Goal: Information Seeking & Learning: Learn about a topic

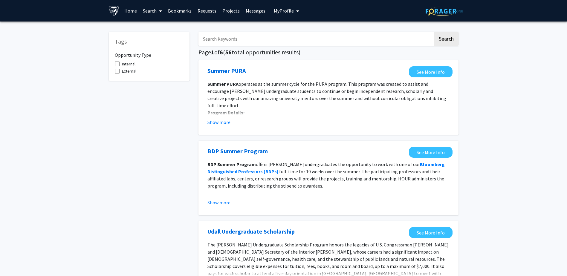
click at [305, 39] on input "Search Keywords" at bounding box center [316, 39] width 235 height 14
click at [278, 43] on input "Search Keywords" at bounding box center [316, 39] width 235 height 14
click at [434, 32] on button "Search" at bounding box center [446, 39] width 25 height 14
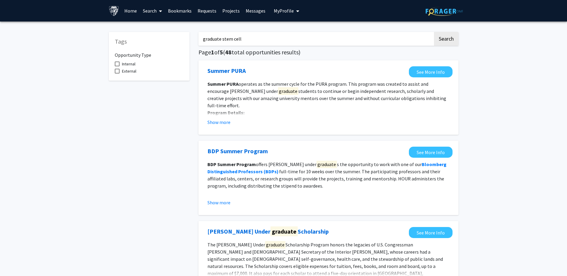
click at [434, 32] on button "Search" at bounding box center [446, 39] width 25 height 14
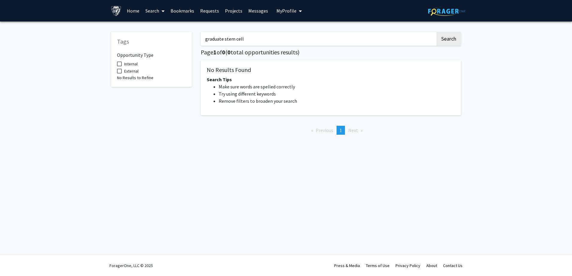
drag, startPoint x: 224, startPoint y: 38, endPoint x: 171, endPoint y: 39, distance: 52.9
click at [171, 39] on div "Tags Opportunity Type Internal External No Results to Refine graduate stem cell…" at bounding box center [285, 83] width 359 height 114
click at [436, 32] on button "Search" at bounding box center [448, 39] width 25 height 14
drag, startPoint x: 453, startPoint y: 32, endPoint x: 451, endPoint y: 38, distance: 6.8
click at [451, 38] on button "Search" at bounding box center [448, 39] width 25 height 14
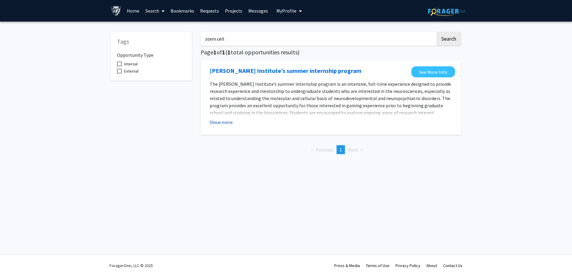
click at [225, 124] on button "Show more" at bounding box center [221, 122] width 23 height 7
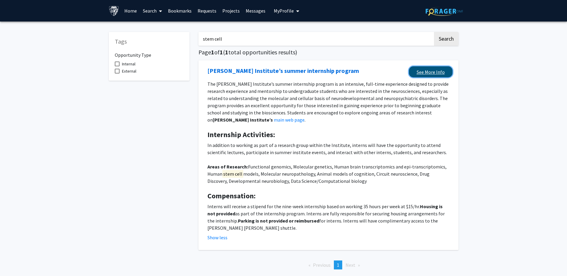
click at [438, 70] on link "See More Info" at bounding box center [431, 71] width 44 height 11
click at [438, 72] on link "See More Info" at bounding box center [431, 71] width 44 height 11
click at [343, 39] on input "stem cell" at bounding box center [316, 39] width 235 height 14
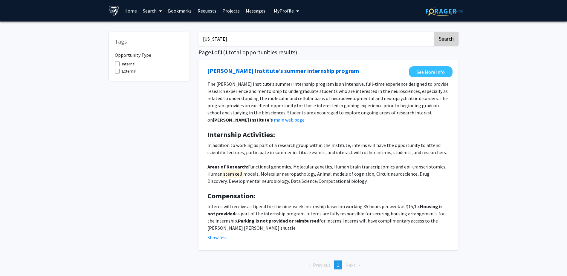
type input "[US_STATE]"
click at [448, 40] on button "Search" at bounding box center [446, 39] width 25 height 14
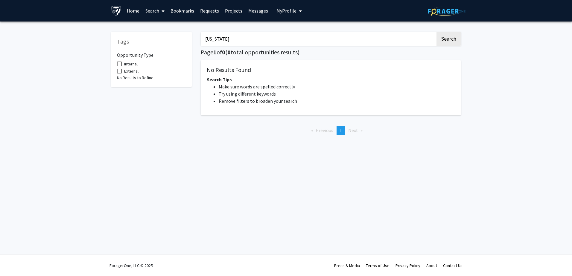
click at [450, 15] on img at bounding box center [446, 11] width 37 height 9
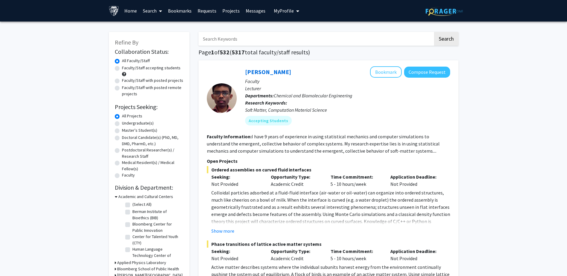
click at [380, 41] on input "Search Keywords" at bounding box center [316, 39] width 235 height 14
type input "[US_STATE]"
click at [434, 32] on button "Search" at bounding box center [446, 39] width 25 height 14
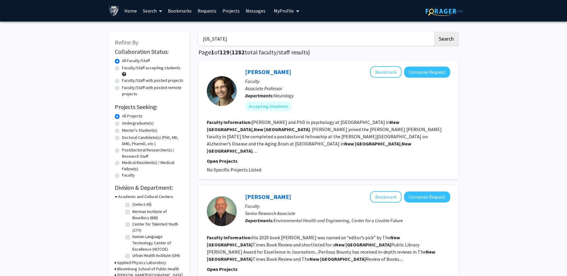
click at [122, 132] on label "Master's Student(s)" at bounding box center [139, 130] width 35 height 6
click at [122, 131] on input "Master's Student(s)" at bounding box center [124, 129] width 4 height 4
radio input "true"
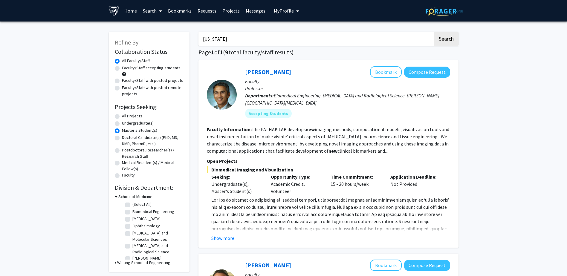
click at [158, 211] on label "Biomedical Engineering" at bounding box center [153, 212] width 42 height 6
click at [136, 211] on input "Biomedical Engineering" at bounding box center [134, 211] width 4 height 4
checkbox input "true"
click at [143, 205] on label "(Select All)" at bounding box center [141, 205] width 19 height 6
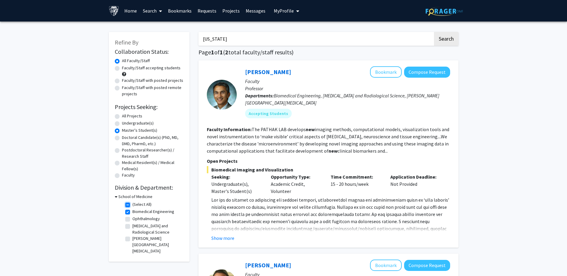
click at [136, 205] on input "(Select All)" at bounding box center [134, 204] width 4 height 4
checkbox input "false"
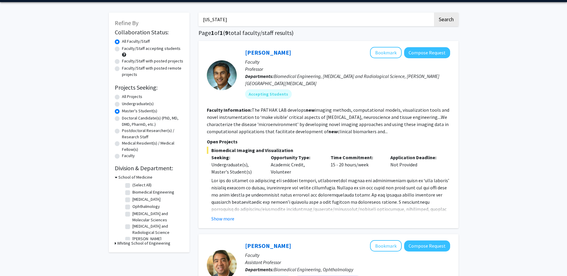
scroll to position [30, 0]
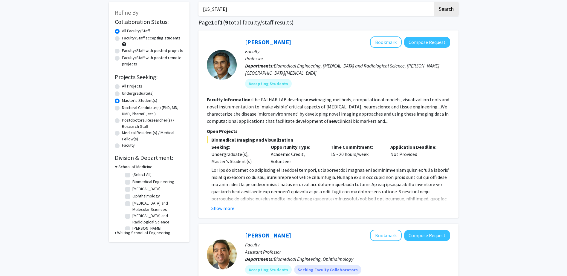
click at [154, 234] on h3 "Whiting School of Engineering" at bounding box center [143, 233] width 53 height 6
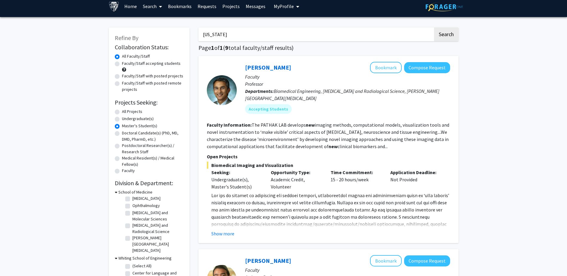
scroll to position [0, 0]
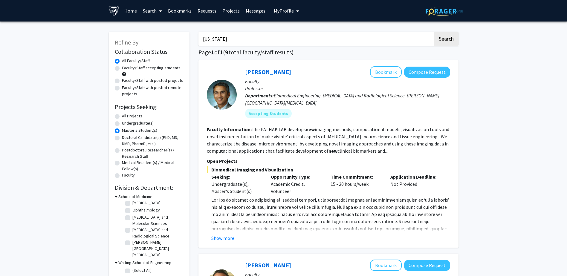
drag, startPoint x: 215, startPoint y: 40, endPoint x: 199, endPoint y: 41, distance: 15.6
click at [199, 42] on input "[US_STATE]" at bounding box center [316, 39] width 235 height 14
type input "york"
click at [434, 32] on button "Search" at bounding box center [446, 39] width 25 height 14
radio input "true"
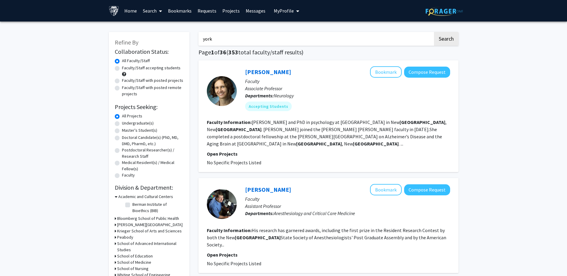
drag, startPoint x: 231, startPoint y: 36, endPoint x: 188, endPoint y: 44, distance: 44.0
type input "ovarian"
click at [452, 43] on button "Search" at bounding box center [446, 39] width 25 height 14
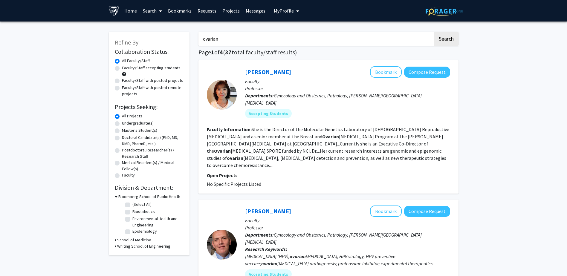
click at [158, 81] on label "Faculty/Staff with posted projects" at bounding box center [152, 80] width 61 height 6
click at [126, 81] on input "Faculty/Staff with posted projects" at bounding box center [124, 79] width 4 height 4
radio input "true"
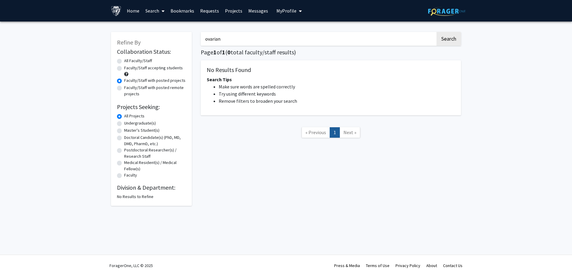
click at [161, 71] on label "Faculty/Staff accepting students" at bounding box center [153, 68] width 59 height 6
click at [128, 69] on input "Faculty/Staff accepting students" at bounding box center [126, 67] width 4 height 4
radio input "true"
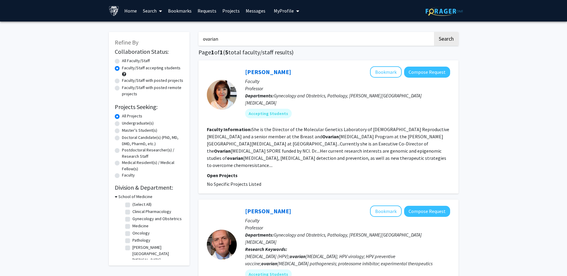
drag, startPoint x: 229, startPoint y: 38, endPoint x: 186, endPoint y: 42, distance: 42.9
type input "stem cell"
click at [449, 43] on button "Search" at bounding box center [446, 39] width 25 height 14
radio input "true"
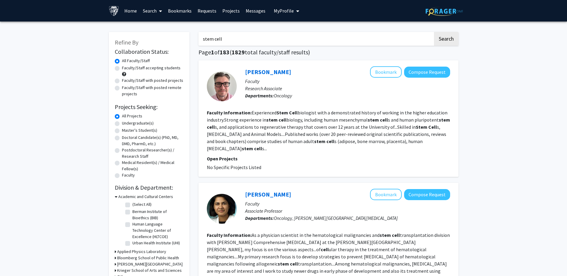
click at [145, 83] on label "Faculty/Staff with posted projects" at bounding box center [152, 80] width 61 height 6
click at [126, 81] on input "Faculty/Staff with posted projects" at bounding box center [124, 79] width 4 height 4
radio input "true"
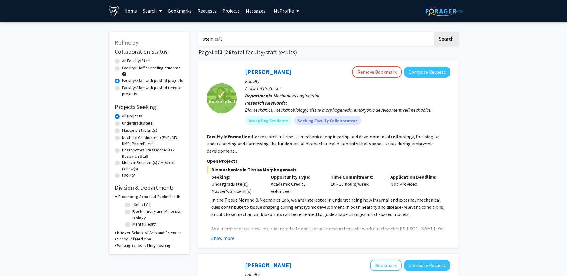
click at [143, 93] on label "Faculty/Staff with posted remote projects" at bounding box center [153, 91] width 62 height 13
click at [126, 89] on input "Faculty/Staff with posted remote projects" at bounding box center [124, 87] width 4 height 4
radio input "true"
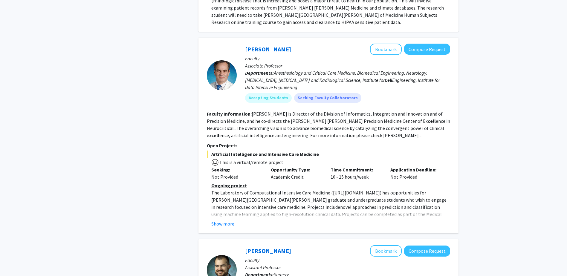
scroll to position [269, 0]
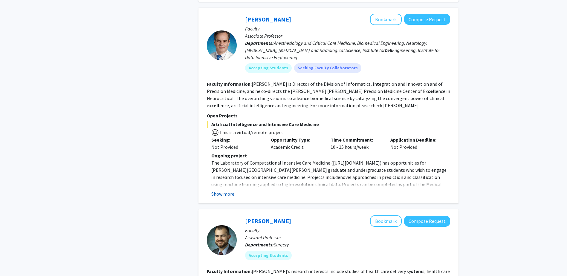
click at [225, 193] on button "Show more" at bounding box center [222, 193] width 23 height 7
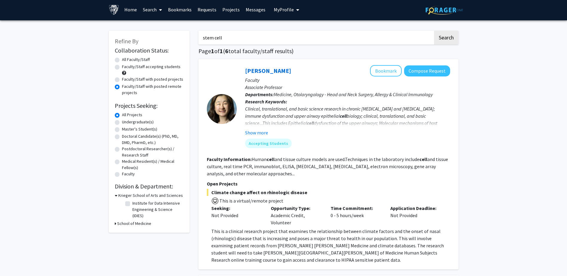
scroll to position [0, 0]
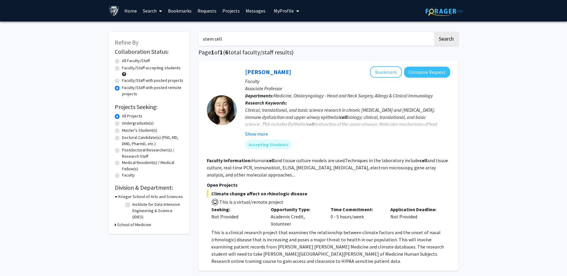
click at [148, 130] on label "Master's Student(s)" at bounding box center [139, 130] width 35 height 6
click at [126, 130] on input "Master's Student(s)" at bounding box center [124, 129] width 4 height 4
radio input "true"
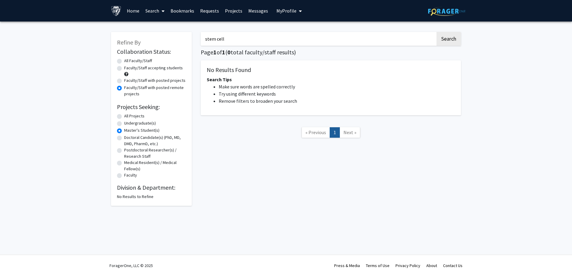
click at [142, 117] on label "All Projects" at bounding box center [134, 116] width 20 height 6
click at [128, 117] on input "All Projects" at bounding box center [126, 115] width 4 height 4
radio input "true"
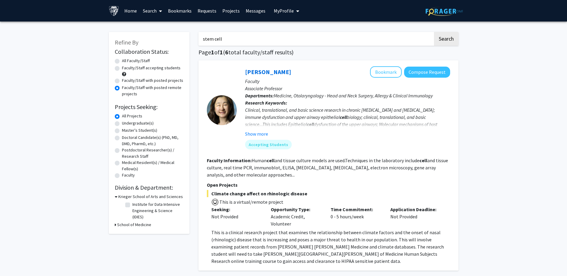
click at [132, 131] on label "Master's Student(s)" at bounding box center [139, 130] width 35 height 6
click at [126, 131] on input "Master's Student(s)" at bounding box center [124, 129] width 4 height 4
radio input "true"
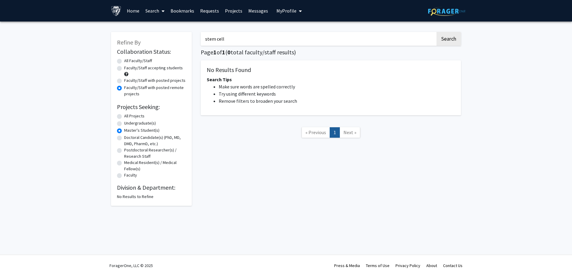
click at [163, 83] on label "Faculty/Staff with posted projects" at bounding box center [154, 80] width 61 height 6
click at [128, 81] on input "Faculty/Staff with posted projects" at bounding box center [126, 79] width 4 height 4
radio input "true"
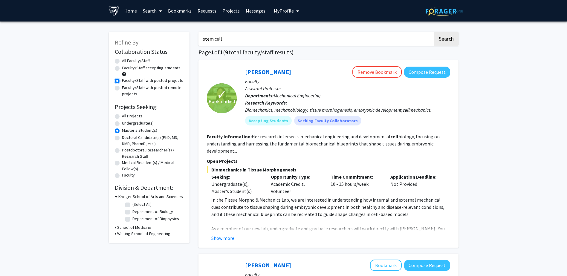
scroll to position [30, 0]
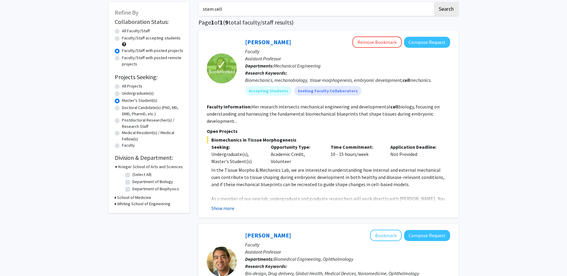
click at [224, 206] on button "Show more" at bounding box center [222, 208] width 23 height 7
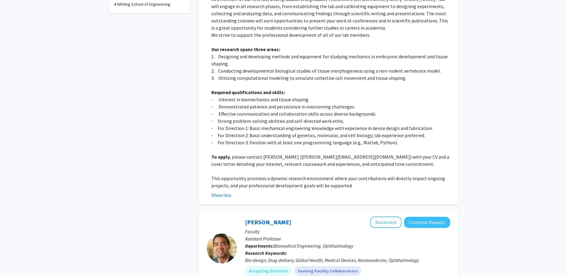
scroll to position [0, 0]
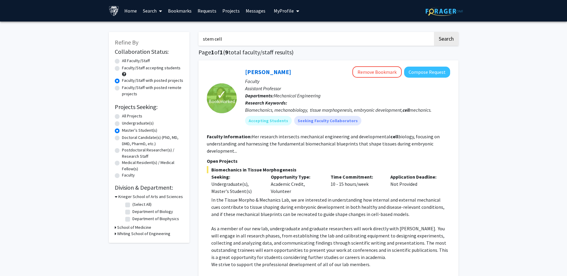
click at [130, 10] on link "Home" at bounding box center [130, 10] width 19 height 21
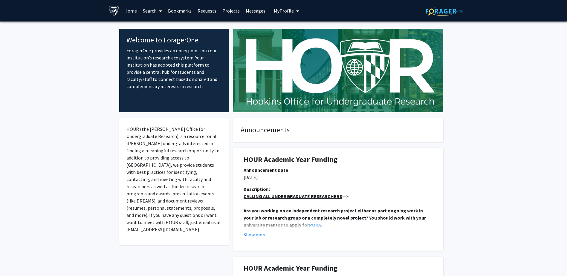
click at [151, 12] on link "Search" at bounding box center [152, 10] width 25 height 21
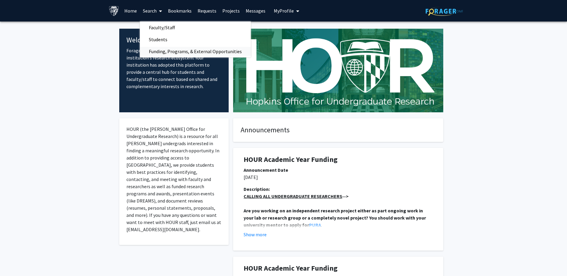
click at [162, 53] on span "Funding, Programs, & External Opportunities" at bounding box center [195, 51] width 111 height 12
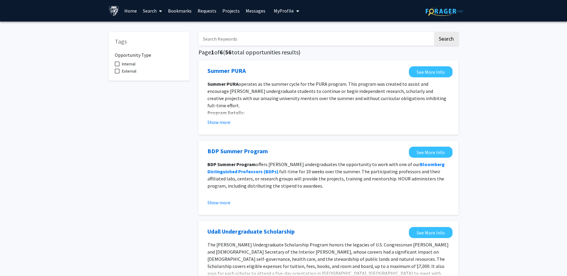
click at [203, 11] on link "Requests" at bounding box center [207, 10] width 25 height 21
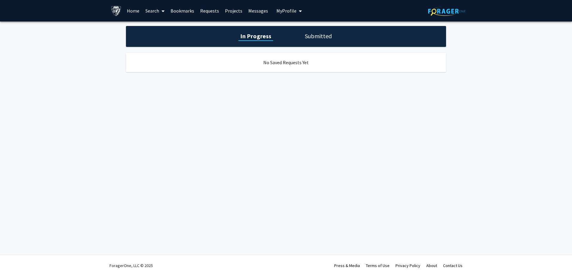
click at [228, 11] on link "Projects" at bounding box center [233, 10] width 23 height 21
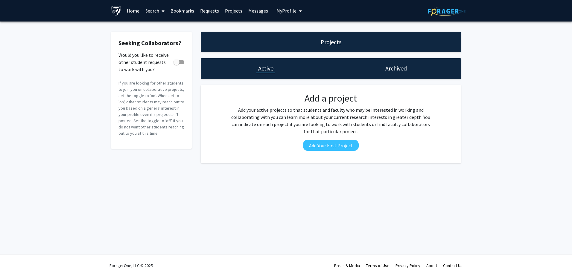
click at [258, 18] on link "Messages" at bounding box center [258, 10] width 26 height 21
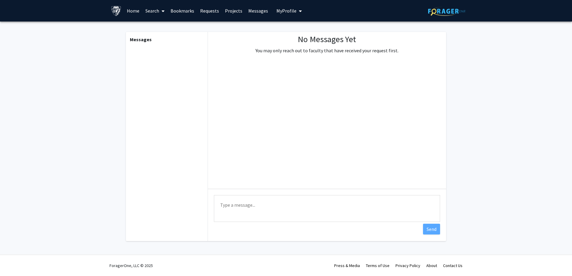
click at [280, 15] on button "My Profile" at bounding box center [289, 11] width 29 height 22
click at [286, 30] on img at bounding box center [287, 31] width 12 height 12
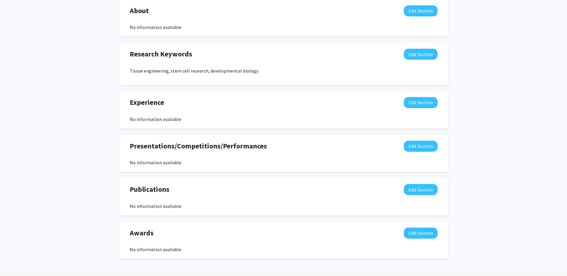
scroll to position [299, 0]
